Goal: Check status: Check status

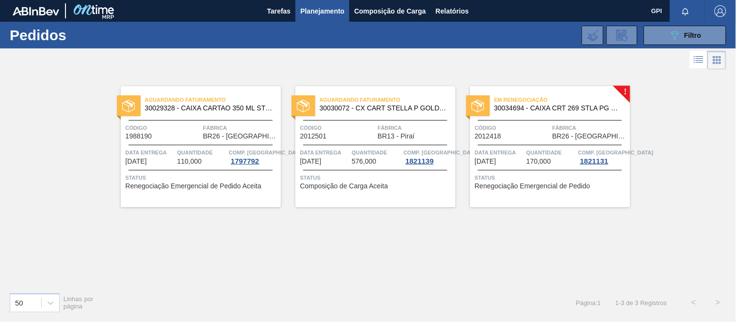
click at [506, 136] on div "Código 2012418" at bounding box center [512, 131] width 75 height 17
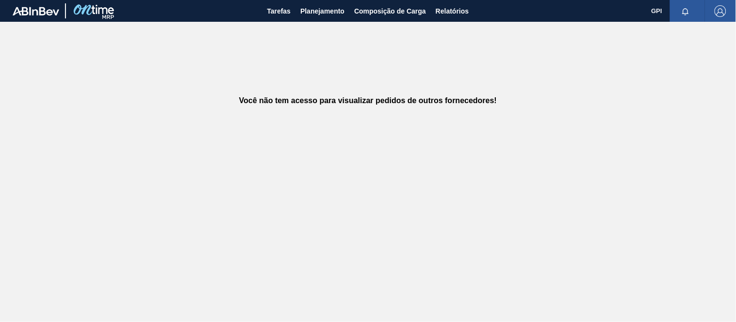
click at [516, 79] on div "Você não tem acesso para visualizar pedidos de outros fornecedores!" at bounding box center [368, 101] width 736 height 158
